Goal: Task Accomplishment & Management: Use online tool/utility

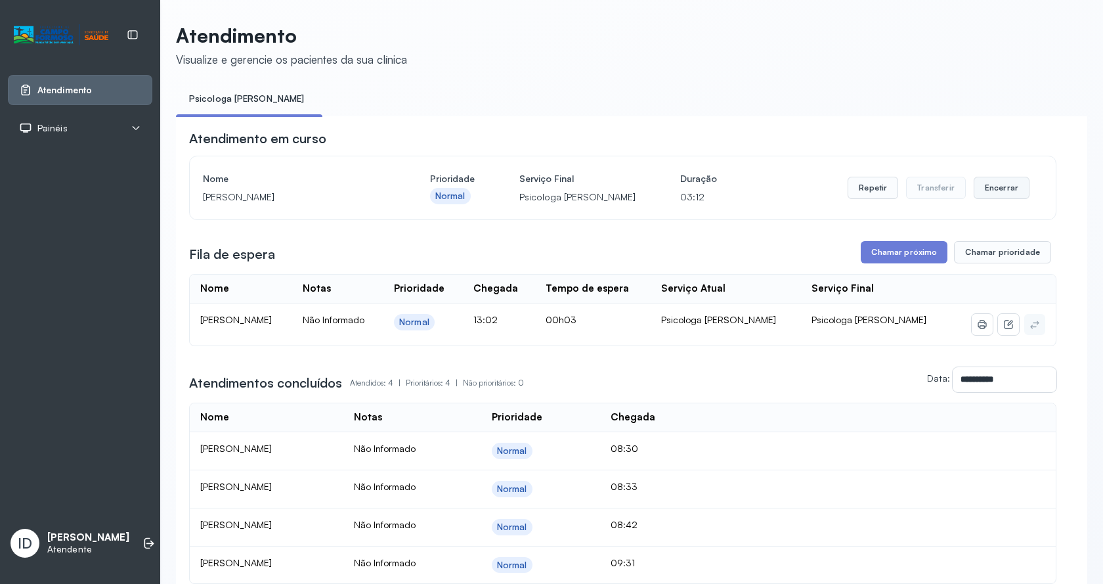
click at [998, 186] on button "Encerrar" at bounding box center [1002, 188] width 56 height 22
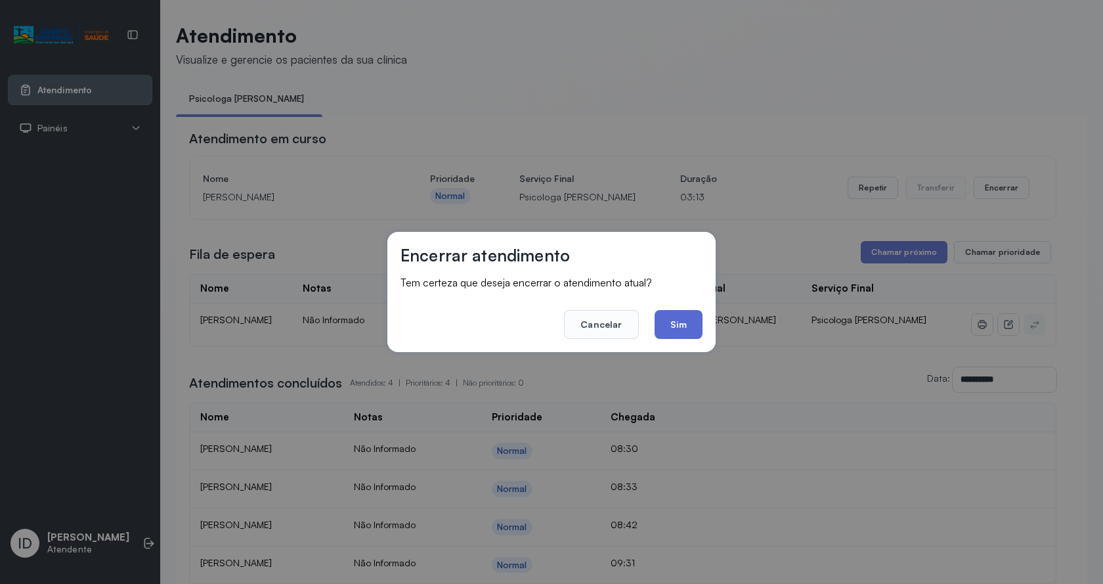
click at [690, 323] on button "Sim" at bounding box center [679, 324] width 48 height 29
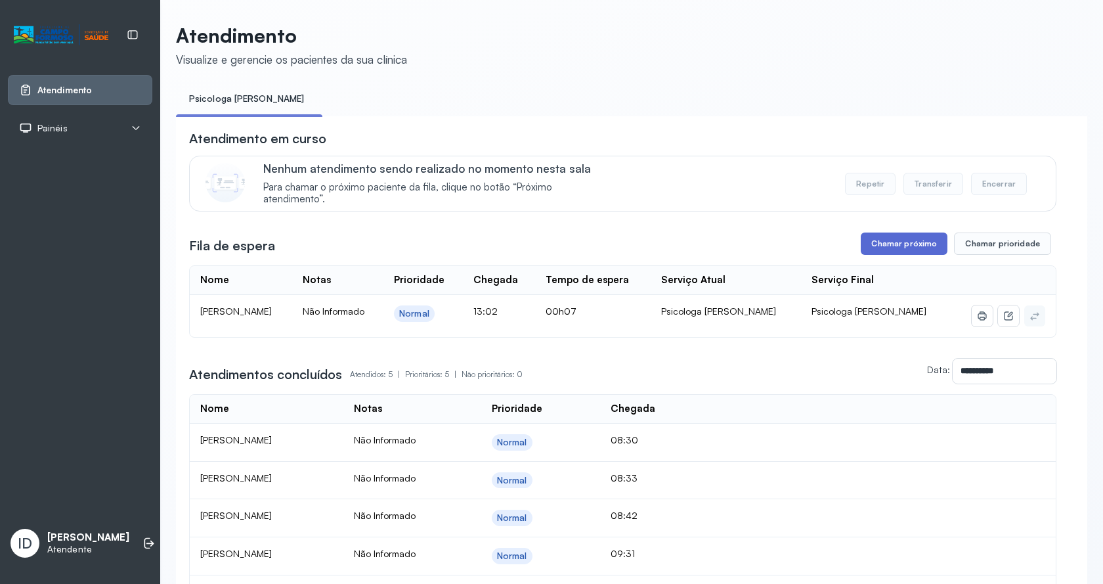
click at [915, 244] on button "Chamar próximo" at bounding box center [904, 244] width 87 height 22
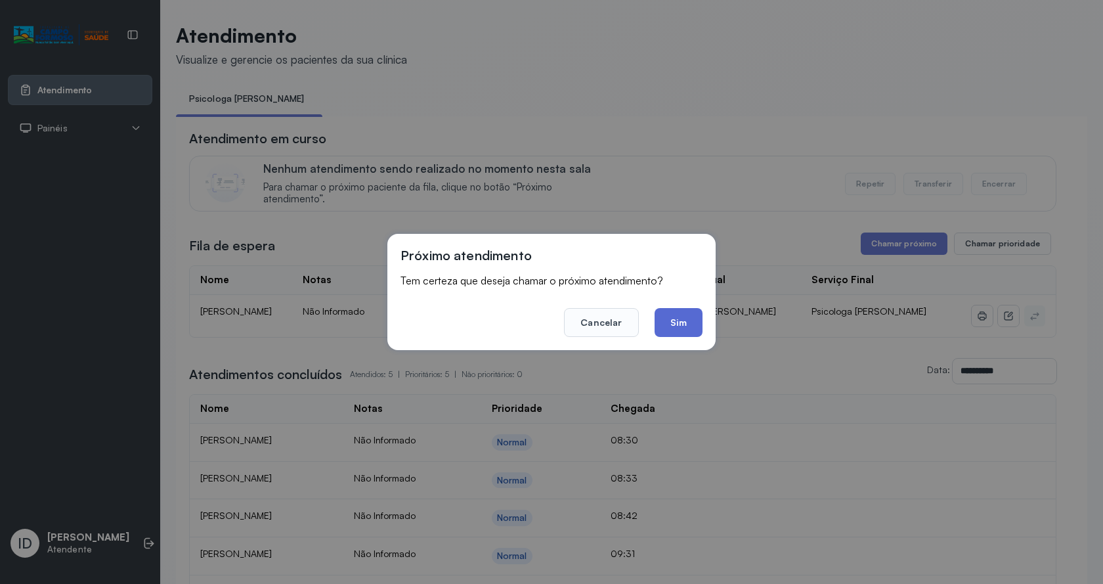
click at [685, 311] on button "Sim" at bounding box center [679, 322] width 48 height 29
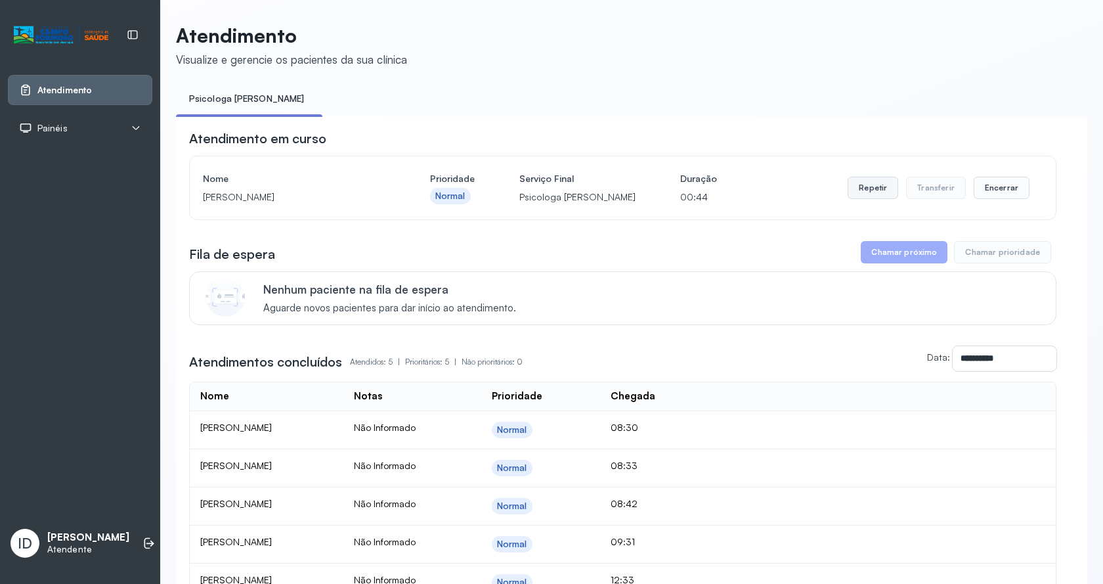
click at [883, 189] on button "Repetir" at bounding box center [873, 188] width 51 height 22
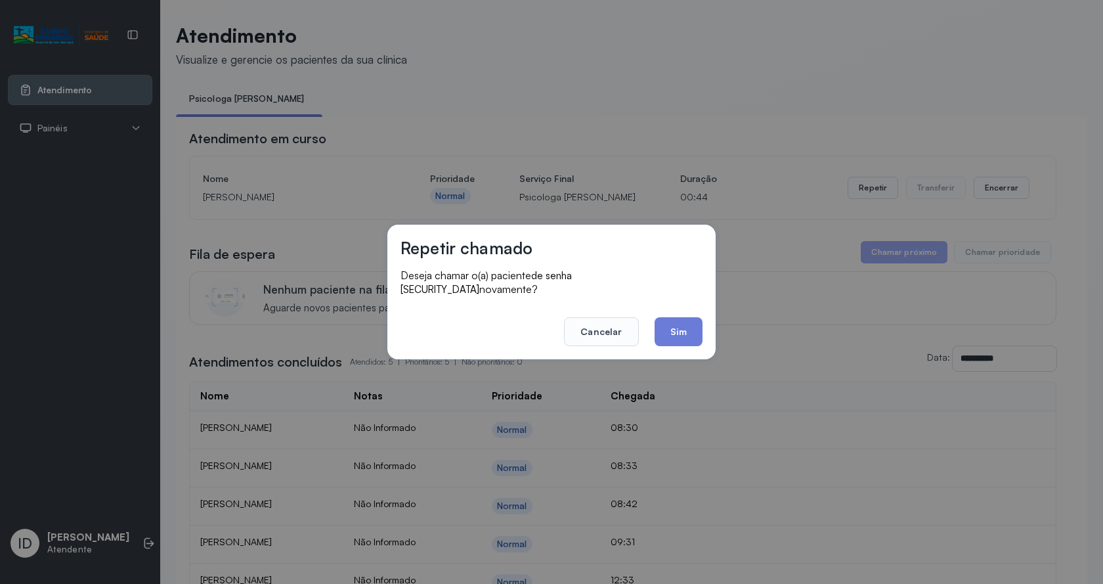
drag, startPoint x: 666, startPoint y: 330, endPoint x: 643, endPoint y: 292, distance: 43.9
click at [665, 330] on button "Sim" at bounding box center [679, 331] width 48 height 29
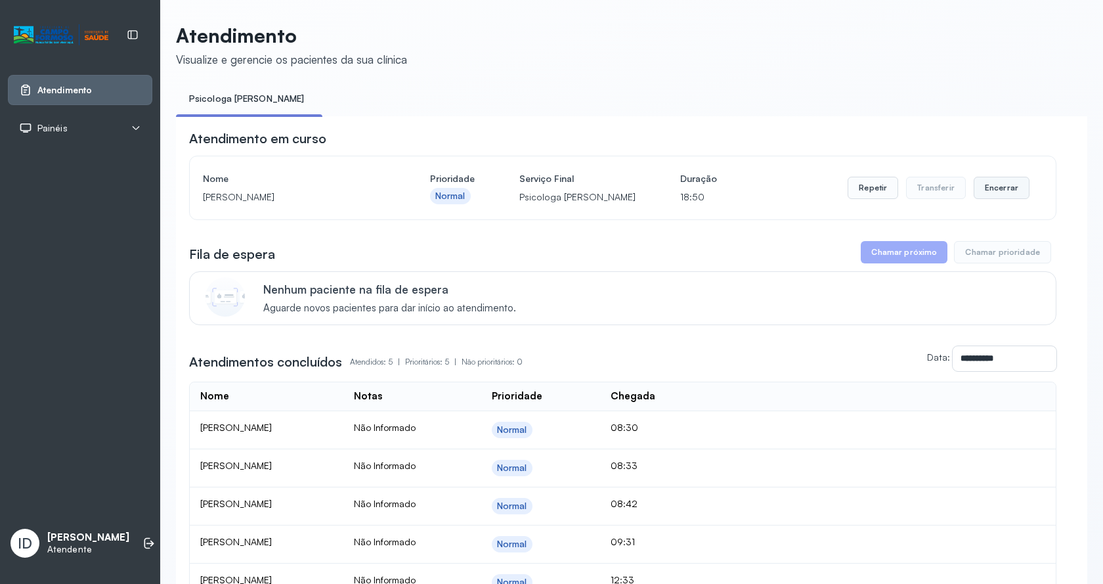
click at [974, 185] on button "Encerrar" at bounding box center [1002, 188] width 56 height 22
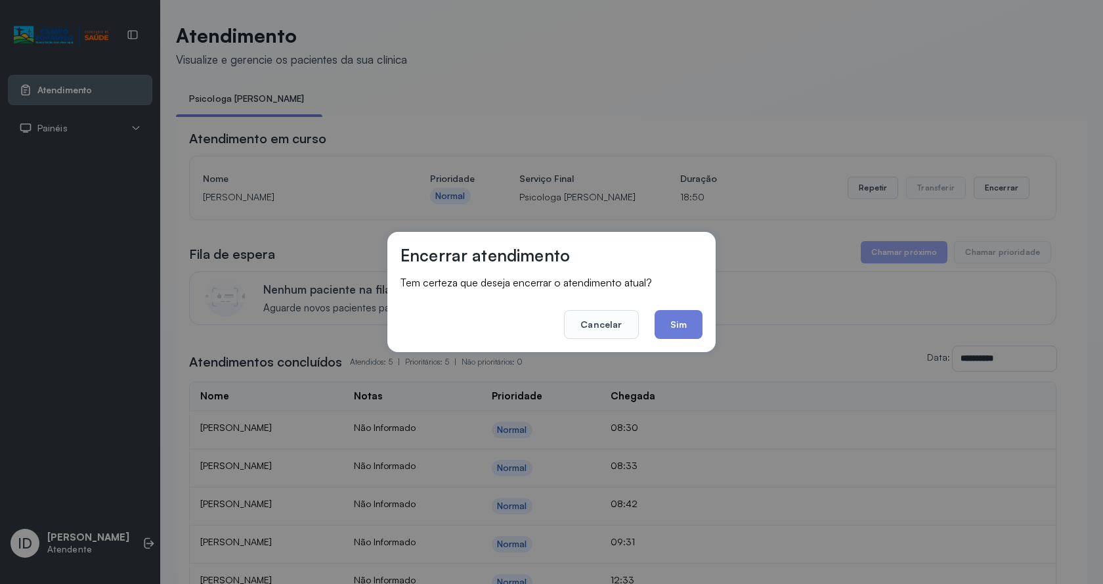
click at [708, 317] on div "Encerrar atendimento Tem certeza que deseja encerrar o atendimento atual? Cance…" at bounding box center [552, 292] width 328 height 120
click at [683, 331] on button "Sim" at bounding box center [679, 324] width 48 height 29
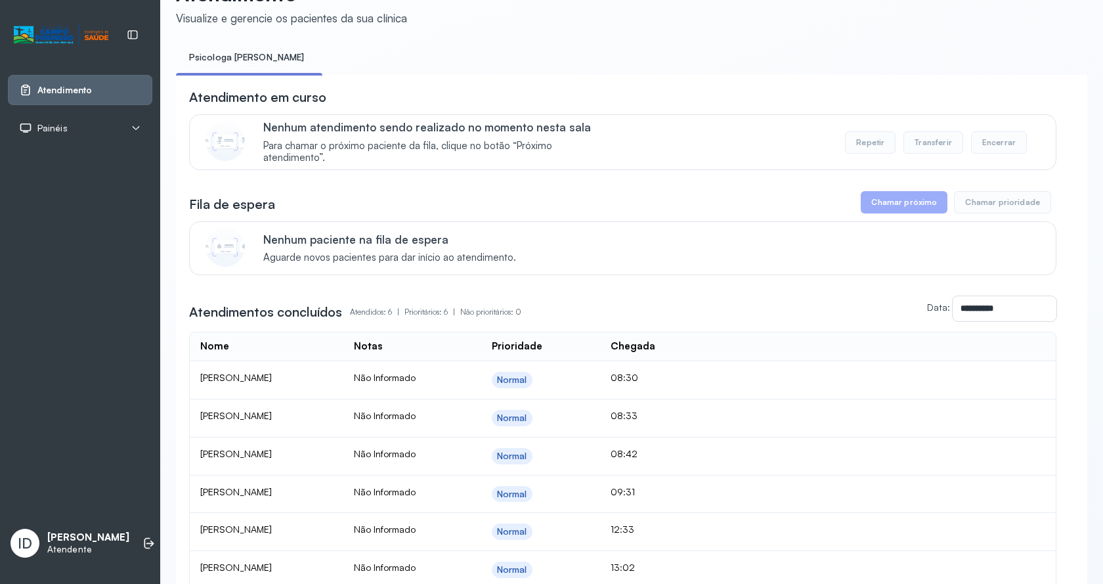
scroll to position [181, 0]
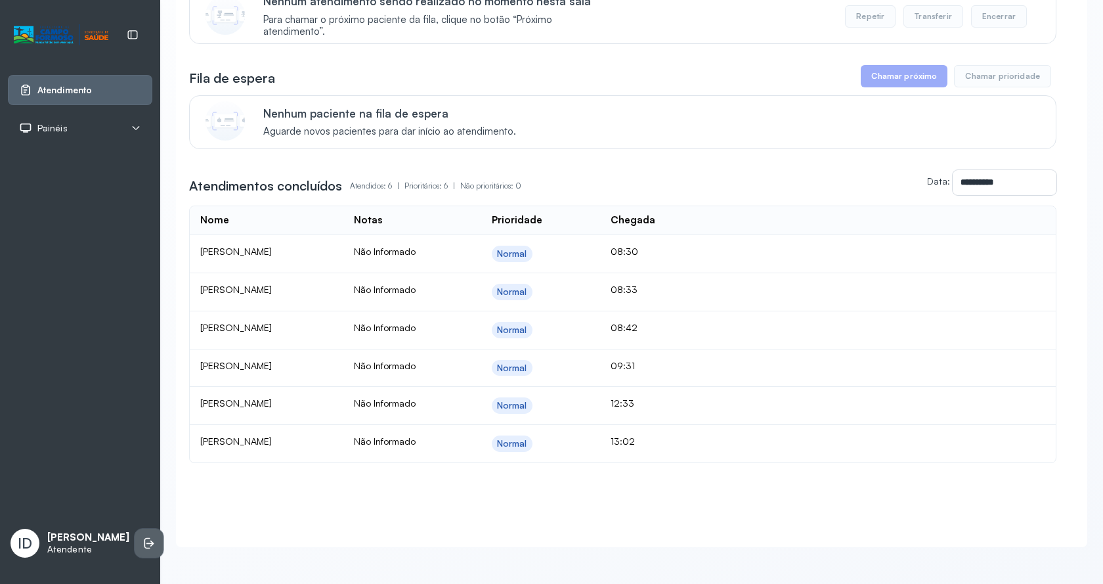
click at [143, 537] on icon at bounding box center [149, 543] width 13 height 13
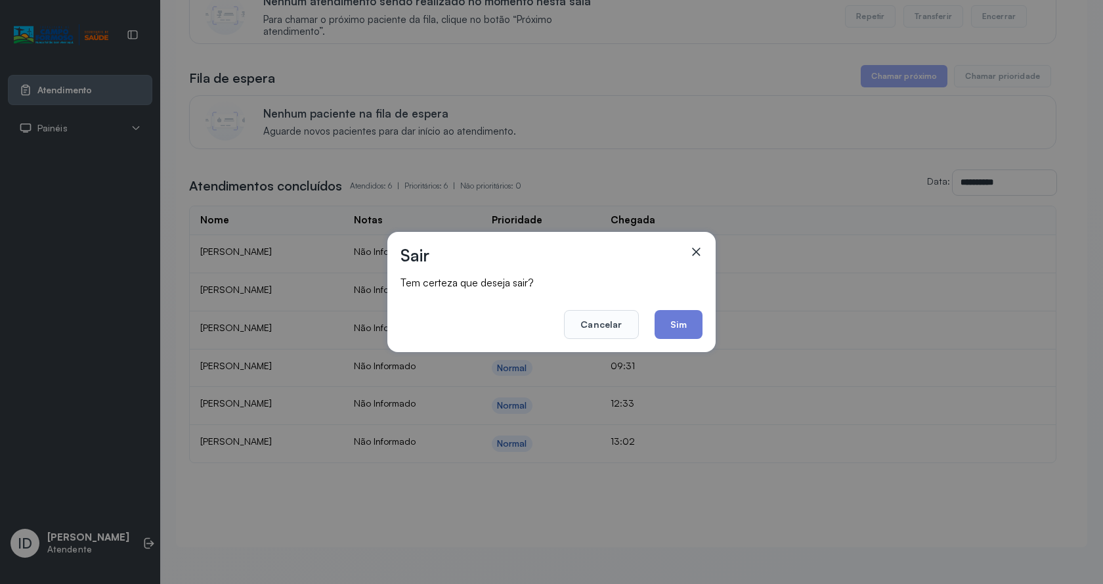
drag, startPoint x: 693, startPoint y: 327, endPoint x: 646, endPoint y: 299, distance: 55.1
click at [684, 324] on button "Sim" at bounding box center [679, 324] width 48 height 29
